Goal: Task Accomplishment & Management: Manage account settings

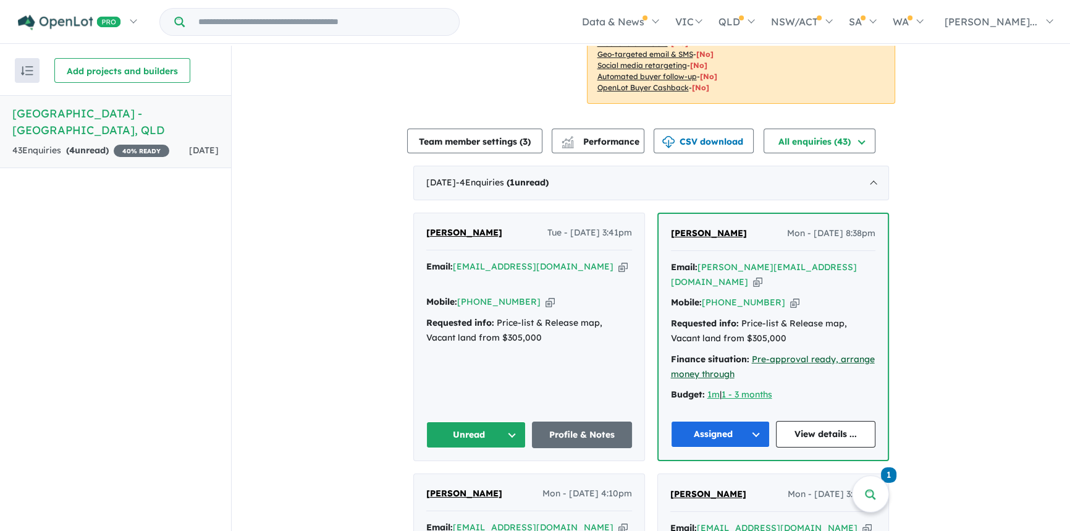
scroll to position [280, 0]
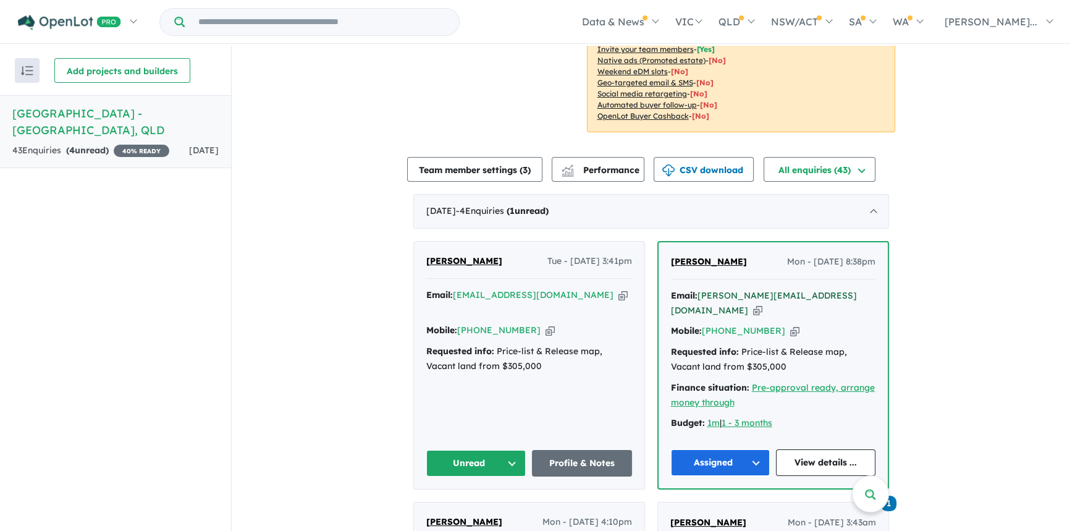
drag, startPoint x: 568, startPoint y: 278, endPoint x: 768, endPoint y: 272, distance: 200.8
click at [618, 288] on icon "button" at bounding box center [622, 294] width 9 height 13
click at [545, 324] on icon "button" at bounding box center [549, 330] width 9 height 13
click at [497, 450] on button "Unread" at bounding box center [476, 463] width 100 height 27
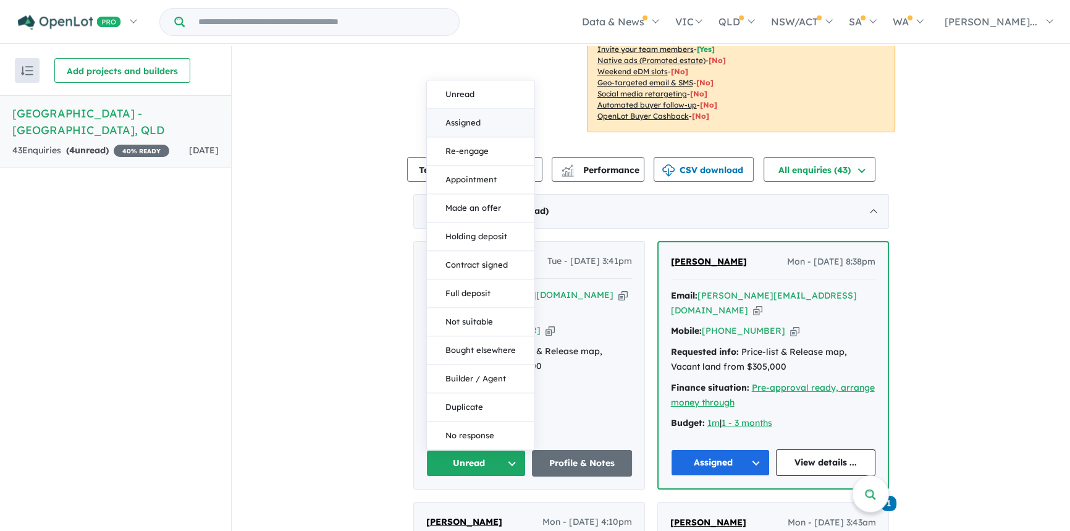
click at [476, 109] on button "Assigned" at bounding box center [480, 123] width 107 height 28
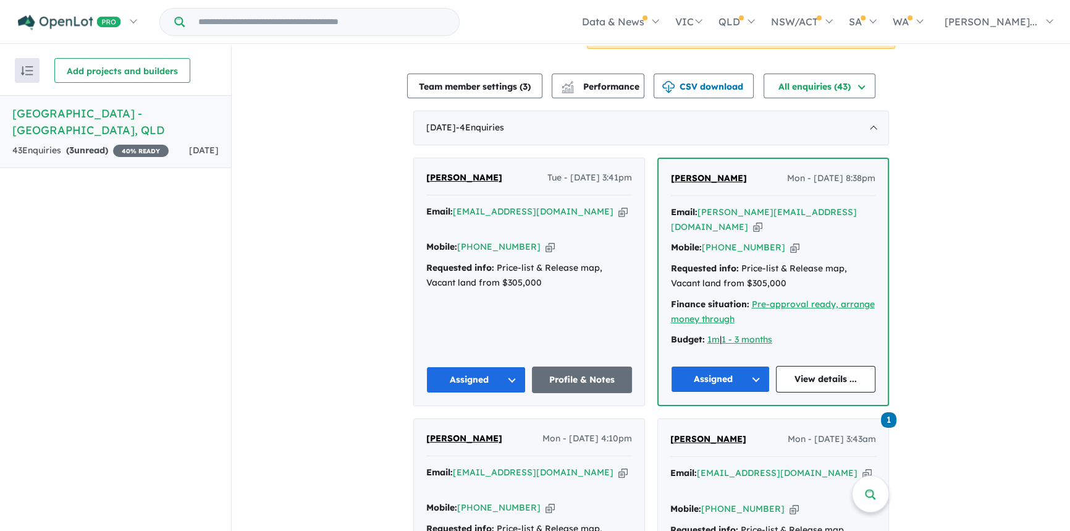
scroll to position [337, 0]
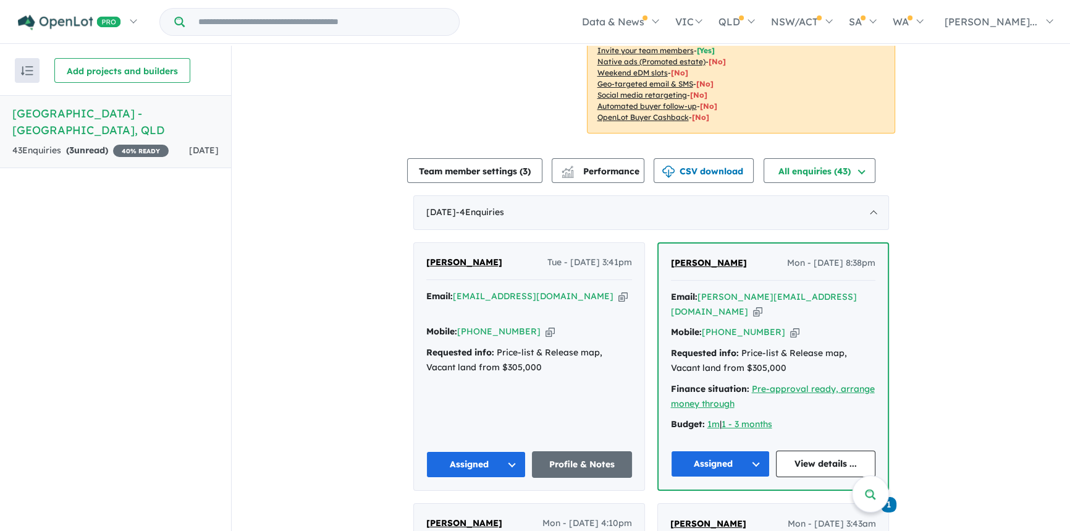
scroll to position [280, 0]
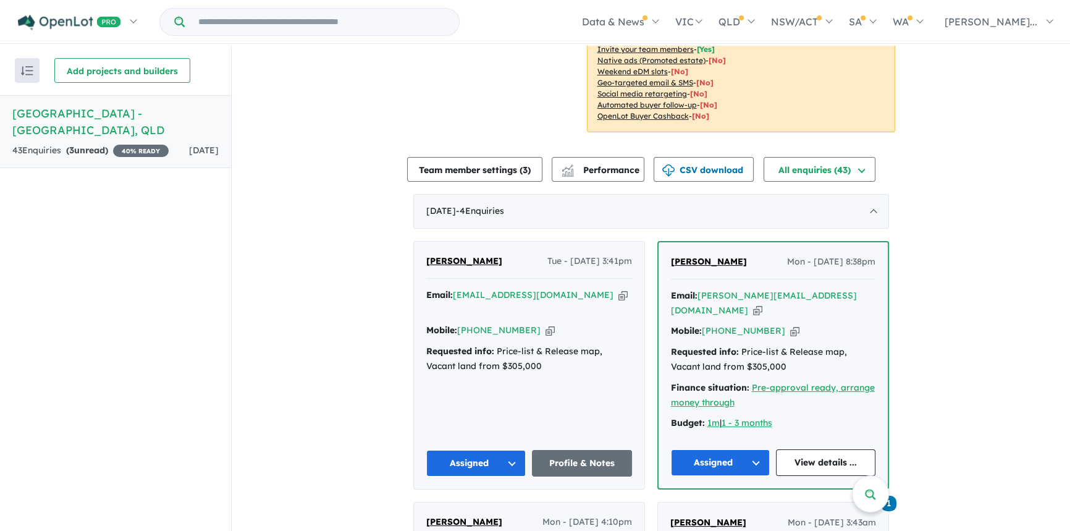
click at [618, 288] on icon "button" at bounding box center [622, 294] width 9 height 13
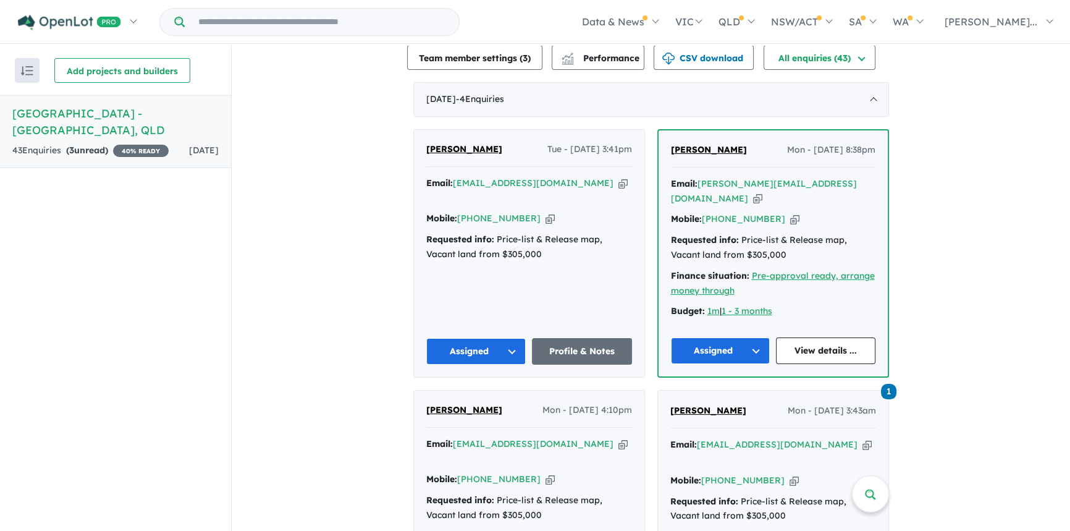
scroll to position [393, 0]
click at [812, 337] on link "View details ..." at bounding box center [825, 350] width 99 height 27
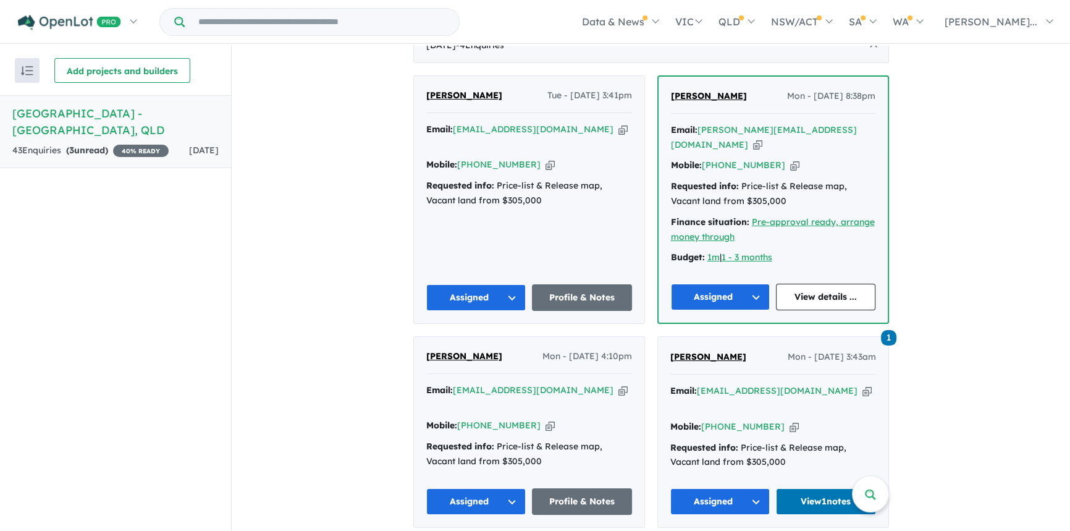
scroll to position [561, 0]
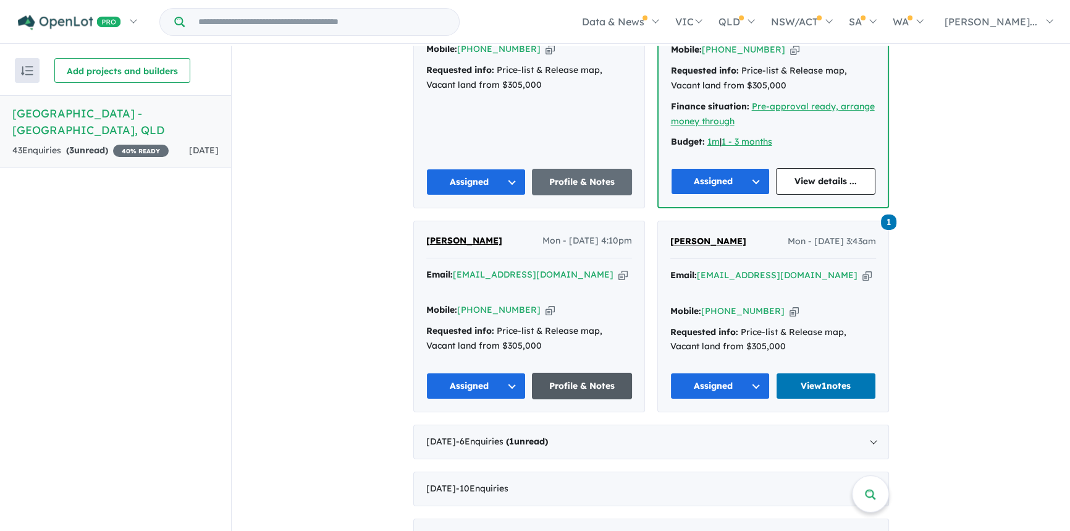
click at [574, 372] on link "Profile & Notes" at bounding box center [582, 385] width 100 height 27
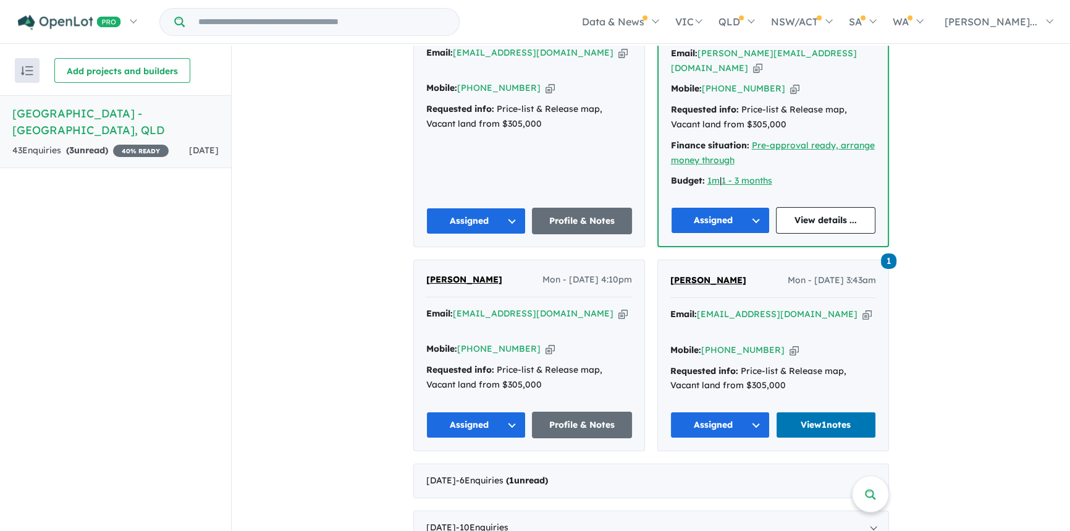
scroll to position [518, 0]
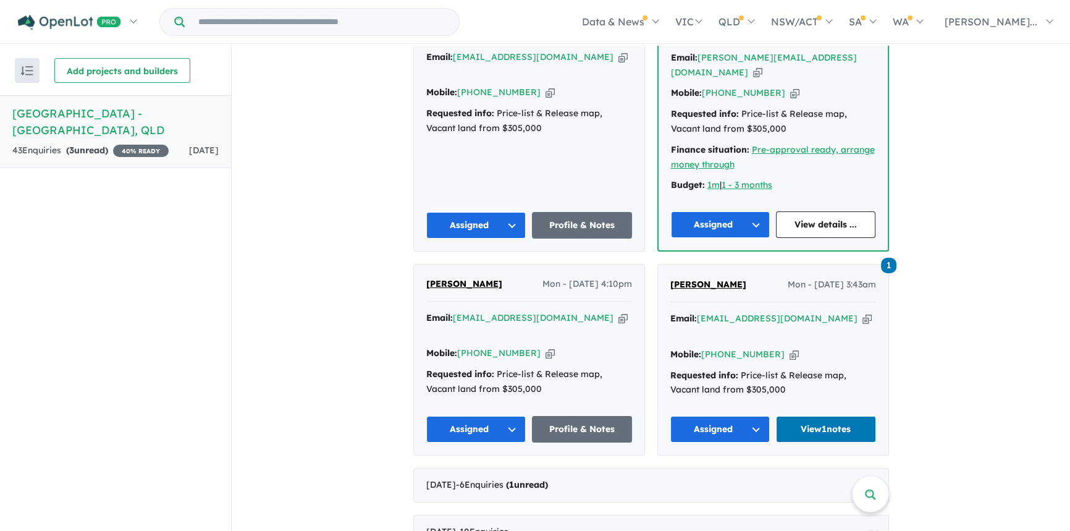
click at [618, 311] on icon "button" at bounding box center [622, 317] width 9 height 13
click at [862, 312] on icon "button" at bounding box center [866, 318] width 9 height 13
click at [720, 279] on span "[PERSON_NAME]" at bounding box center [708, 284] width 76 height 11
click at [811, 416] on link "View 1 notes" at bounding box center [826, 429] width 100 height 27
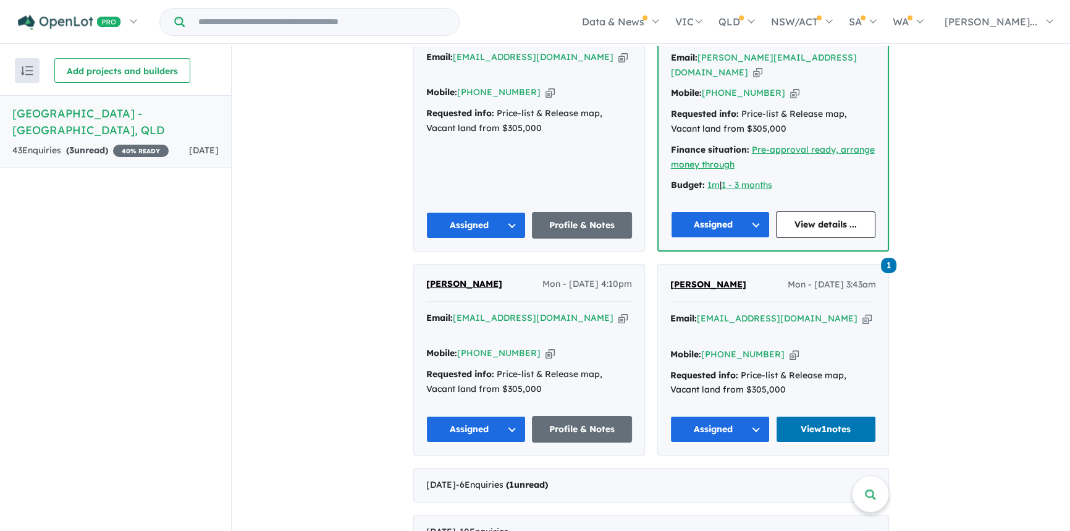
click at [702, 279] on span "[PERSON_NAME]" at bounding box center [708, 284] width 76 height 11
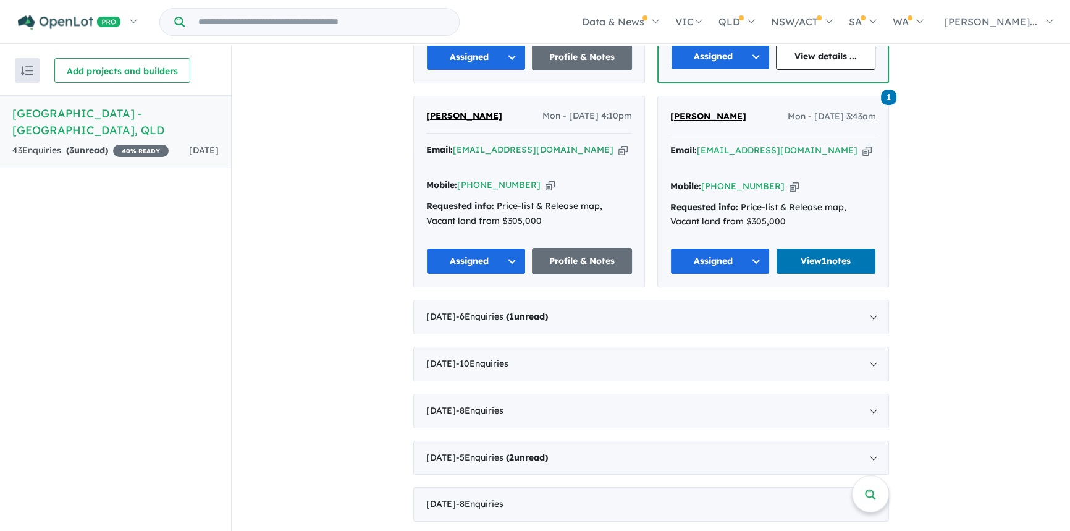
scroll to position [1, 0]
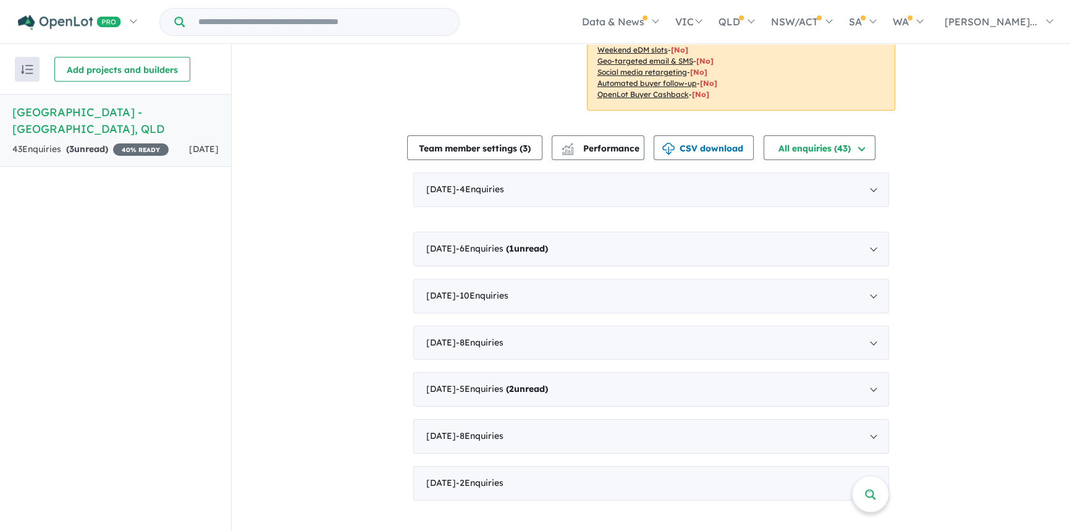
scroll to position [301, 0]
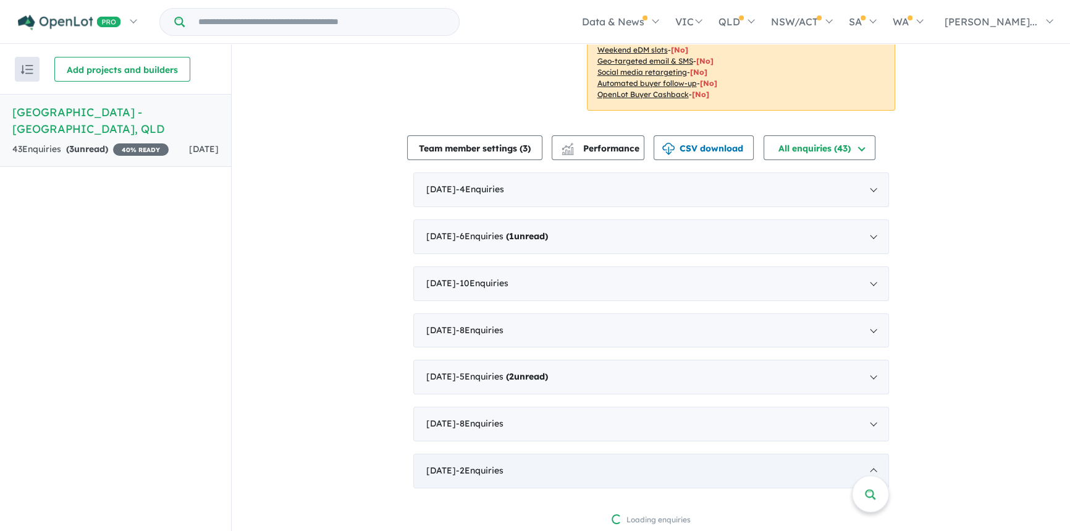
click at [464, 464] on span "- 2 Enquir ies ( 0 unread)" at bounding box center [480, 469] width 48 height 11
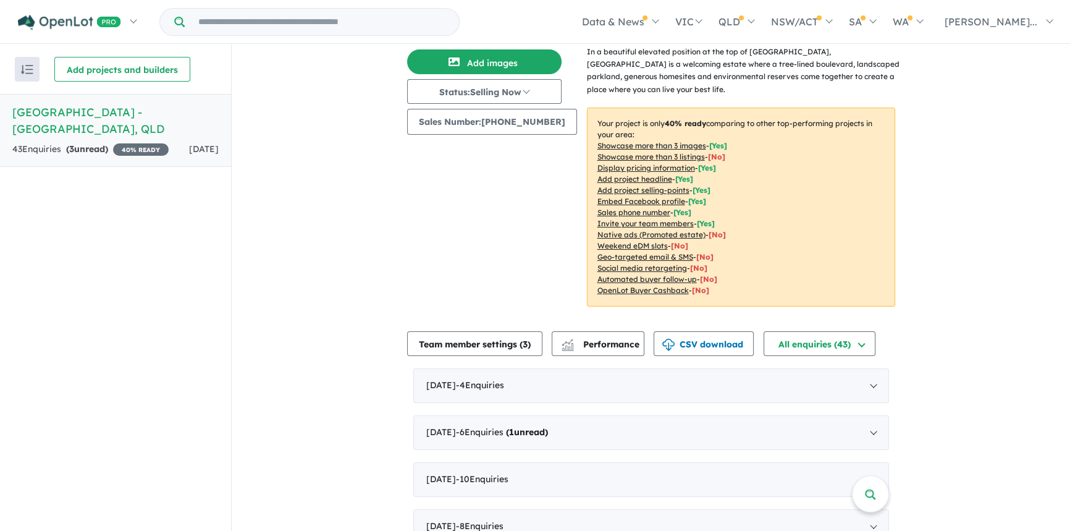
scroll to position [112, 0]
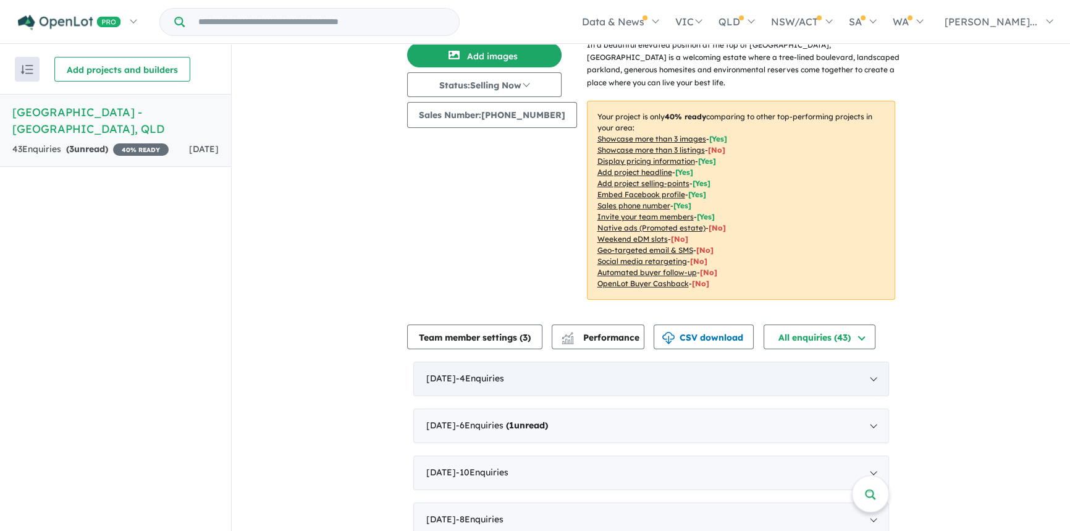
click at [871, 364] on div "[DATE] - 4 Enquir ies ( 0 unread)" at bounding box center [651, 378] width 476 height 35
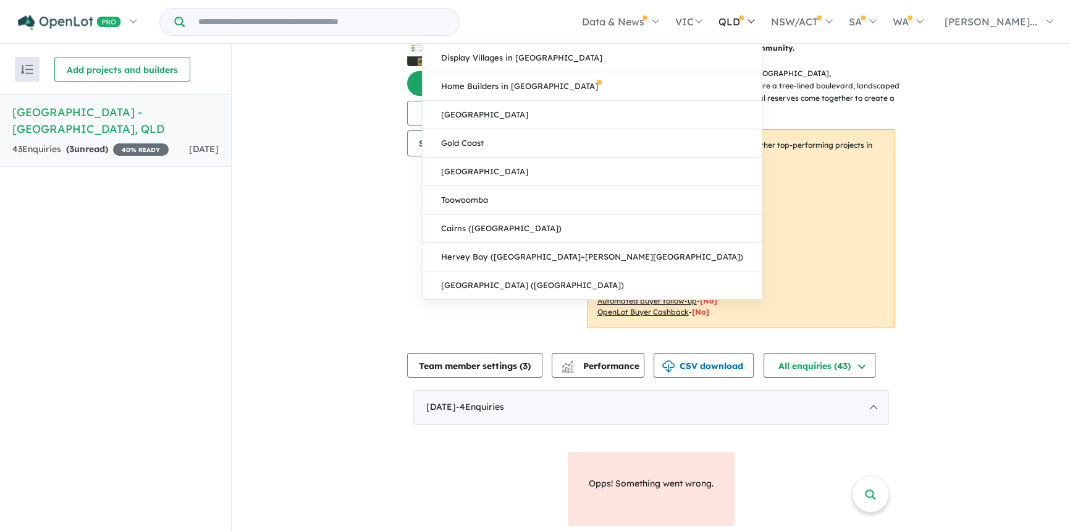
scroll to position [82, 0]
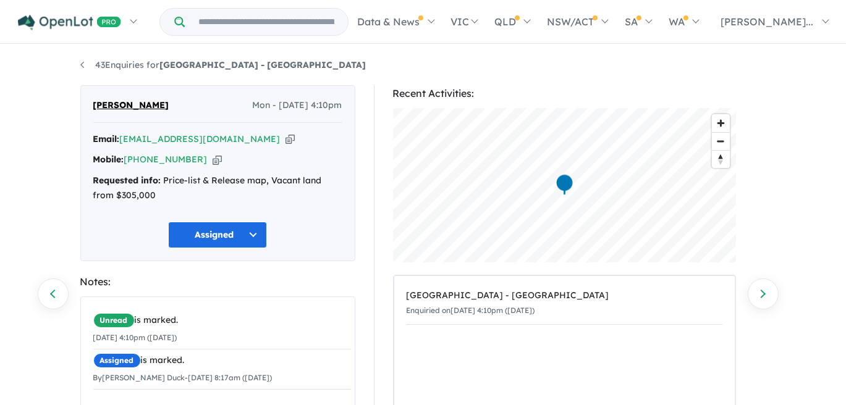
drag, startPoint x: 235, startPoint y: 139, endPoint x: 336, endPoint y: 138, distance: 101.3
click at [285, 139] on icon "button" at bounding box center [289, 139] width 9 height 13
